Goal: Transaction & Acquisition: Book appointment/travel/reservation

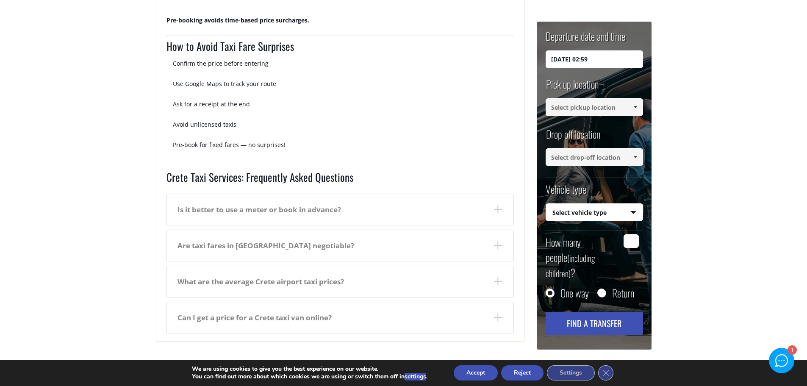
scroll to position [1421, 0]
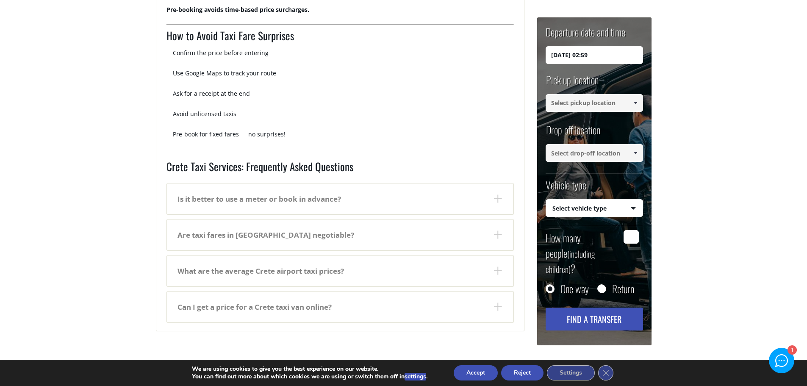
click at [333, 197] on dt "Is it better to use a meter or book in advance?" at bounding box center [340, 198] width 347 height 31
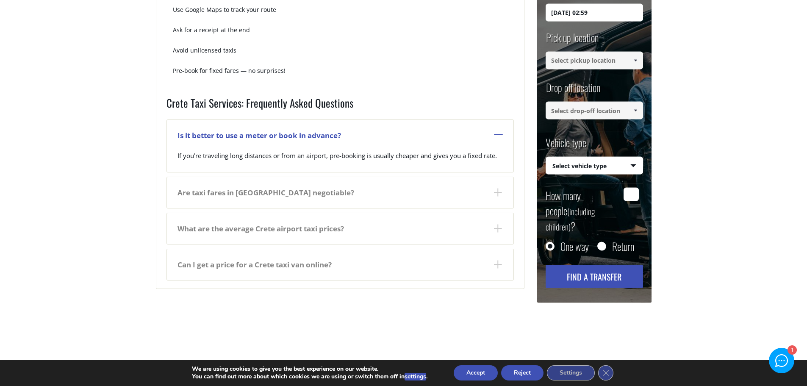
click at [261, 192] on dt "Are taxi fares in Crete negotiable?" at bounding box center [340, 192] width 347 height 31
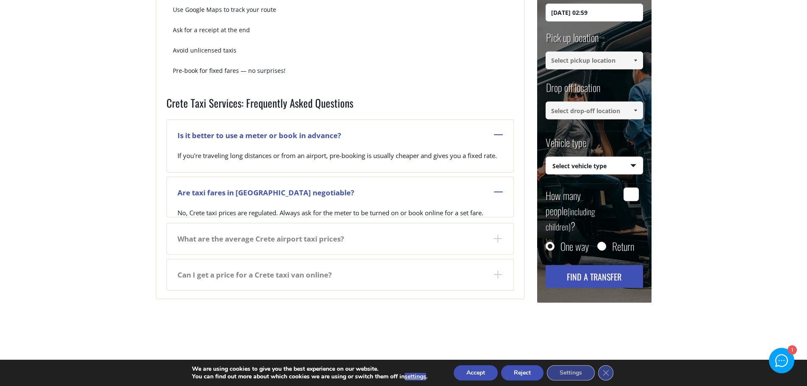
scroll to position [1496, 0]
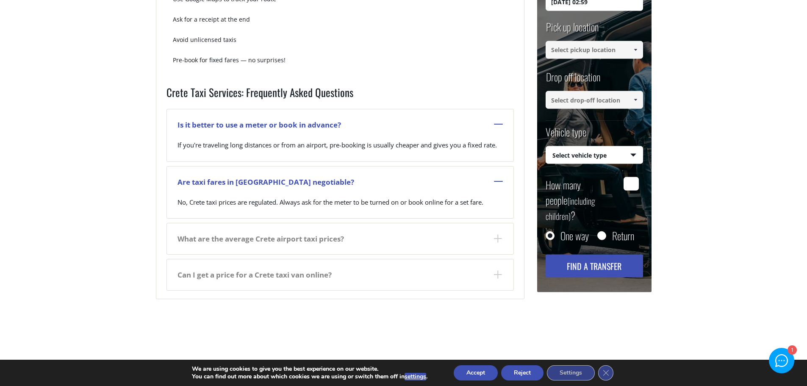
click at [268, 272] on dt "Can I get a price for a Crete taxi van online?" at bounding box center [340, 274] width 347 height 31
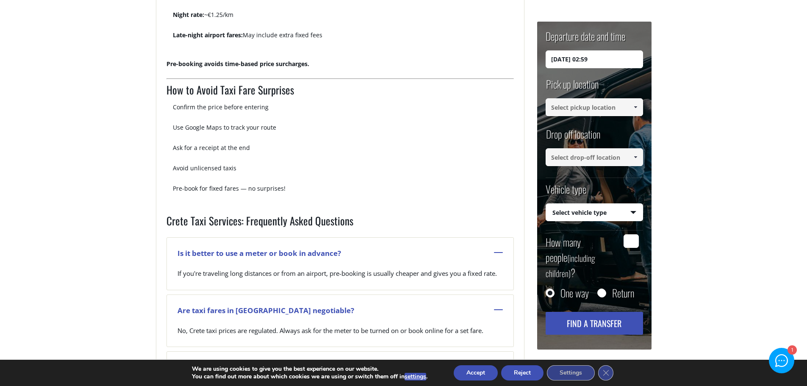
scroll to position [1358, 0]
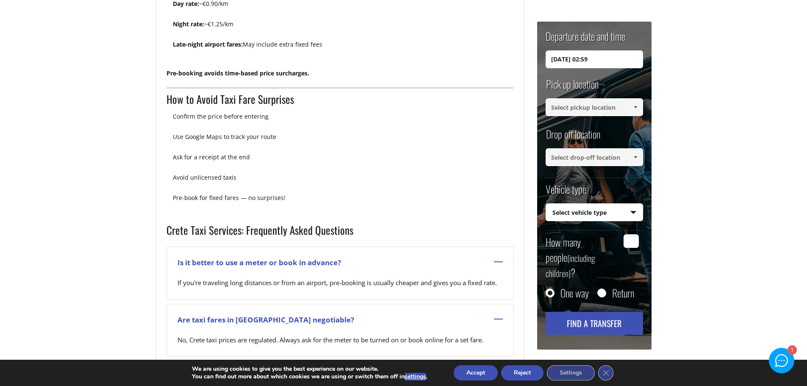
click at [586, 56] on input "19/08/2025 02:59" at bounding box center [594, 59] width 97 height 18
click at [572, 55] on input "19/08/2025 02:59" at bounding box center [594, 59] width 97 height 18
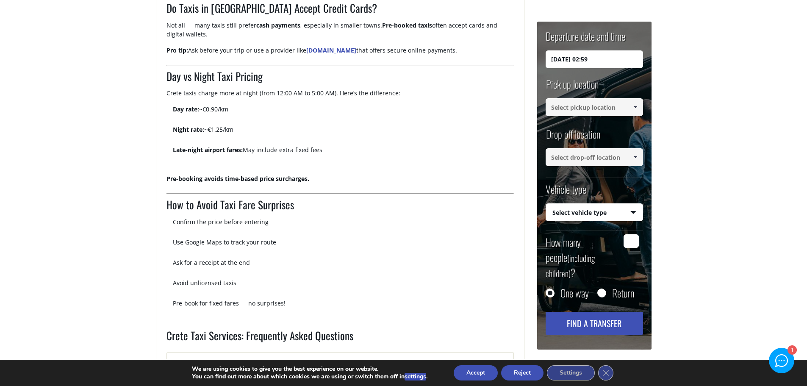
scroll to position [1252, 0]
click at [597, 61] on input "19/08/2025 02:59" at bounding box center [594, 59] width 97 height 18
click at [555, 61] on input "19/08/2025 02:59" at bounding box center [594, 59] width 97 height 18
click at [558, 61] on input "19/08/2025 02:59" at bounding box center [594, 59] width 97 height 18
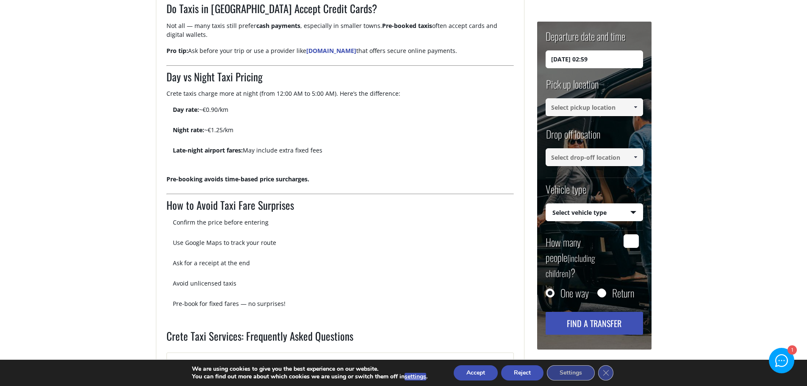
click at [561, 58] on input "19/08/2025 02:59" at bounding box center [594, 59] width 97 height 18
click at [564, 58] on input "19/08/2025 02:59" at bounding box center [594, 59] width 97 height 18
click at [588, 312] on button "Find a transfer" at bounding box center [594, 323] width 97 height 23
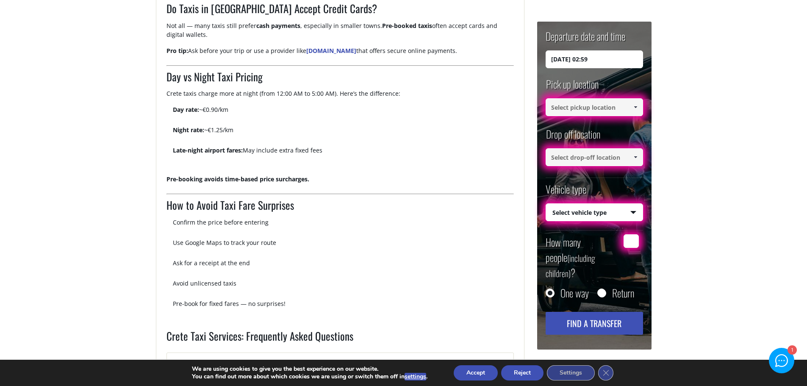
click at [586, 108] on input at bounding box center [594, 107] width 97 height 18
click at [635, 107] on span at bounding box center [635, 107] width 7 height 7
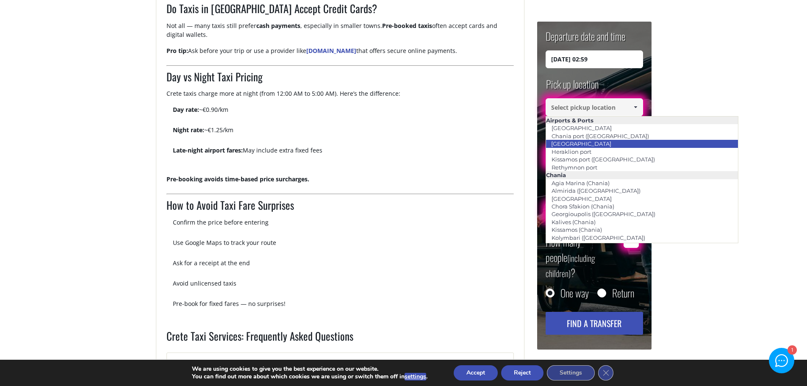
click at [568, 145] on link "[GEOGRAPHIC_DATA]" at bounding box center [581, 144] width 71 height 12
type input "[GEOGRAPHIC_DATA]"
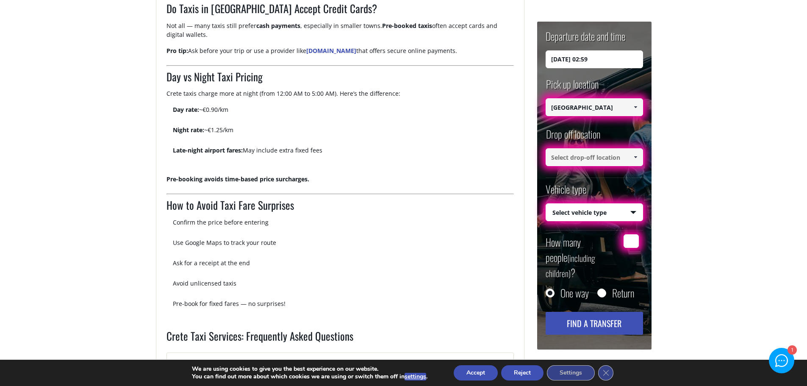
click at [635, 159] on span at bounding box center [635, 157] width 7 height 7
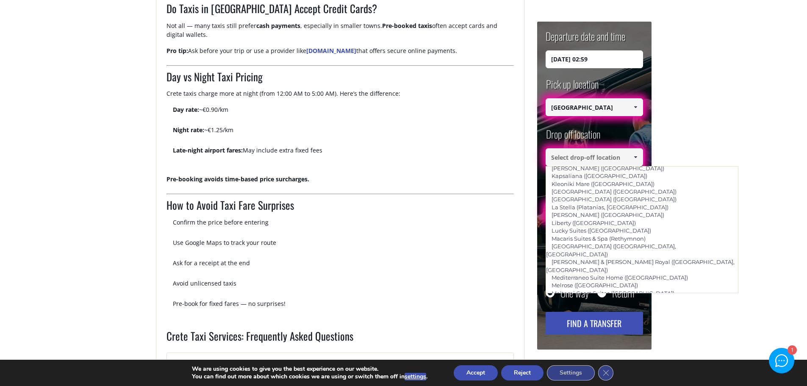
scroll to position [1798, 0]
type input "Rimondi Boutique ([GEOGRAPHIC_DATA])"
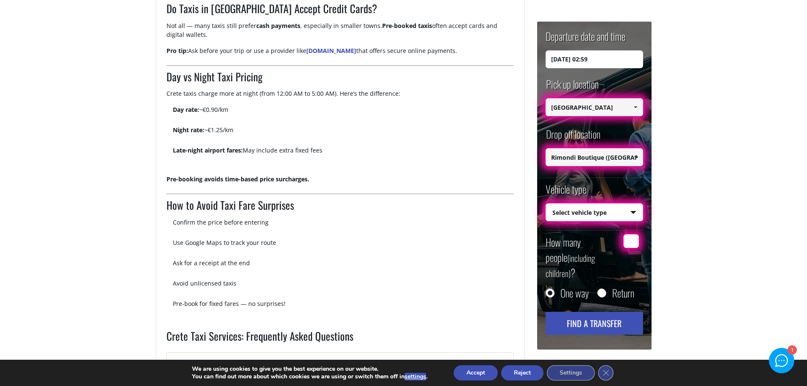
click at [626, 208] on select "Select vehicle type Taxi (4 passengers) Mercedes E Class Mini Van (7 passengers…" at bounding box center [594, 213] width 97 height 18
select select "541"
click at [546, 204] on select "Select vehicle type Taxi (4 passengers) Mercedes E Class Mini Van (7 passengers…" at bounding box center [594, 213] width 97 height 18
click at [630, 240] on input "How many people (including children) ?" at bounding box center [631, 241] width 15 height 14
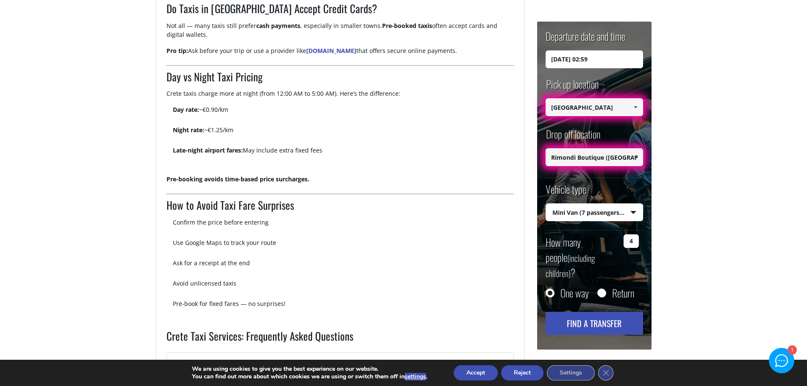
type input "4"
click at [587, 312] on button "Find a transfer" at bounding box center [594, 323] width 97 height 23
click at [634, 213] on select "Select vehicle type Taxi (4 passengers) Mercedes E Class Mini Van (7 passengers…" at bounding box center [594, 213] width 97 height 18
select select "540"
click at [546, 204] on select "Select vehicle type Taxi (4 passengers) Mercedes E Class Mini Van (7 passengers…" at bounding box center [594, 213] width 97 height 18
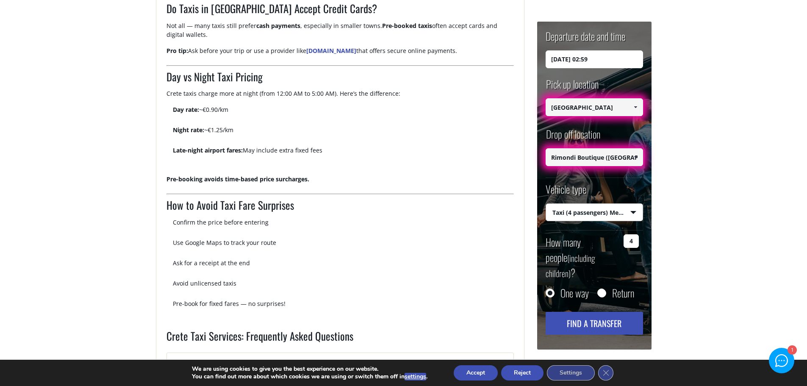
click at [594, 312] on button "Find a transfer" at bounding box center [594, 323] width 97 height 23
